Goal: Communication & Community: Answer question/provide support

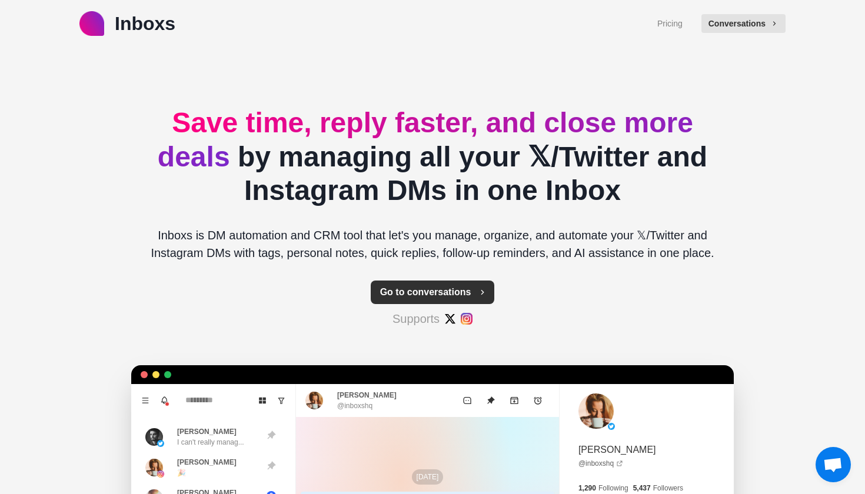
click at [453, 288] on button "Go to conversations" at bounding box center [433, 293] width 124 height 24
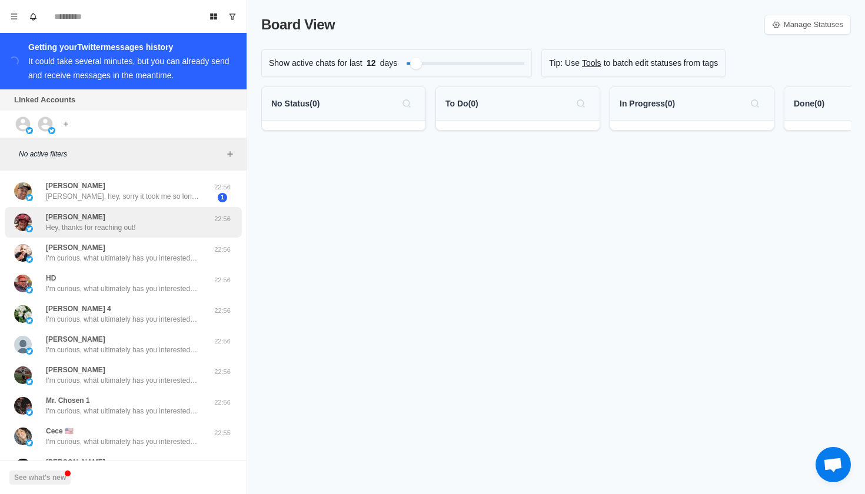
click at [144, 230] on div "[PERSON_NAME] Hey, thanks for reaching out!" at bounding box center [111, 222] width 194 height 21
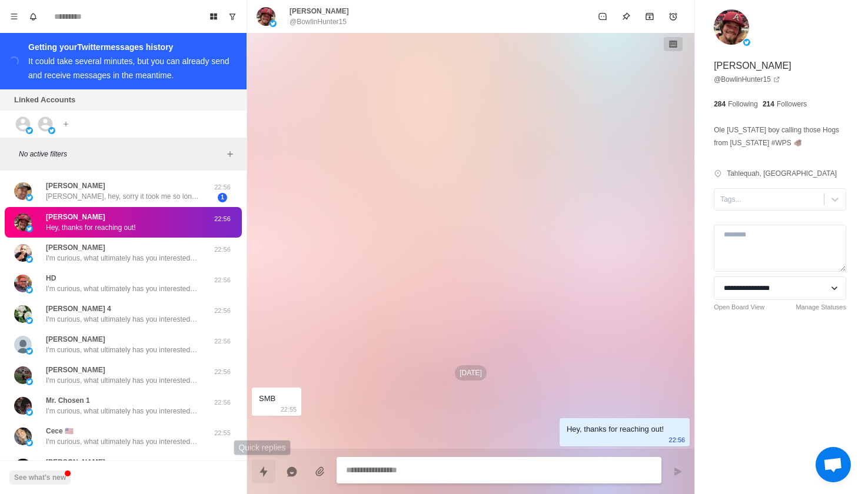
click at [260, 471] on icon "Quick replies" at bounding box center [264, 472] width 12 height 12
type textarea "*"
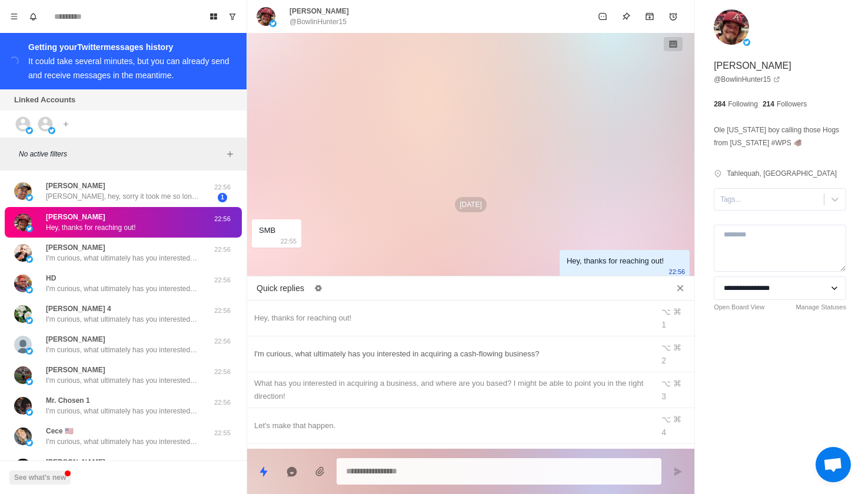
click at [294, 348] on div "I'm curious, what ultimately has you interested in acquiring a cash-flowing bus…" at bounding box center [450, 354] width 392 height 13
type textarea "**********"
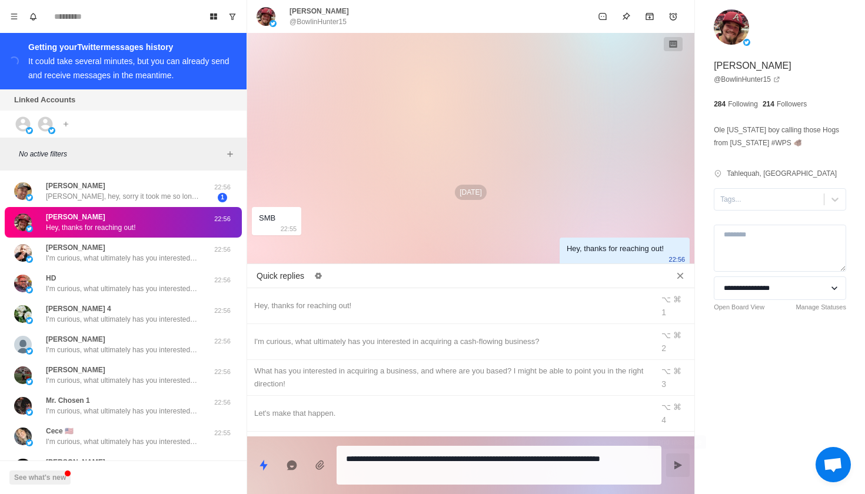
click at [669, 463] on button "Send message" at bounding box center [678, 466] width 24 height 24
type textarea "*"
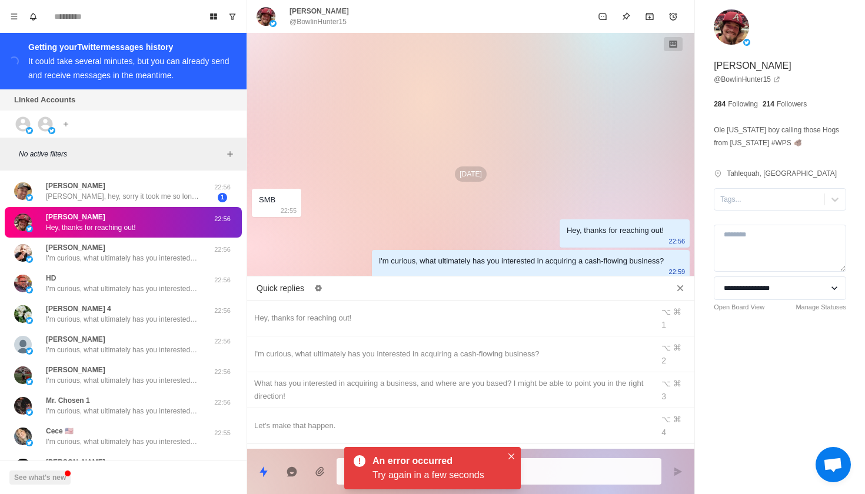
click at [360, 463] on icon at bounding box center [360, 462] width 12 height 12
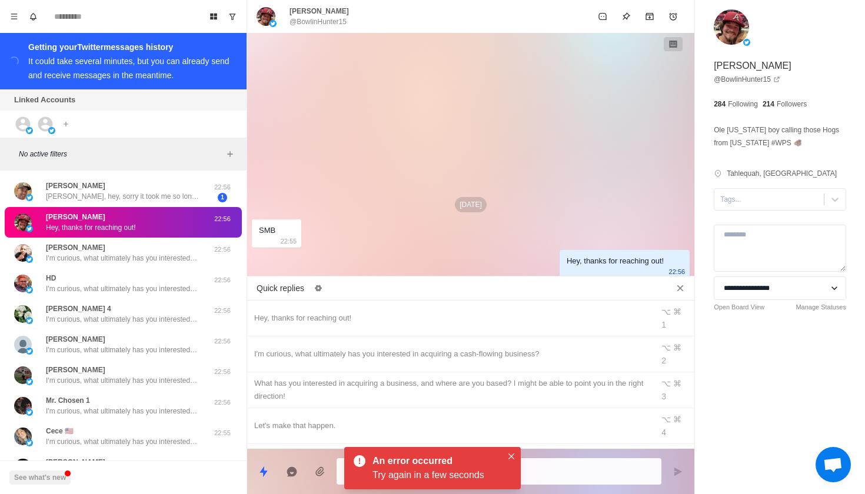
type textarea "*"
